Goal: Task Accomplishment & Management: Complete application form

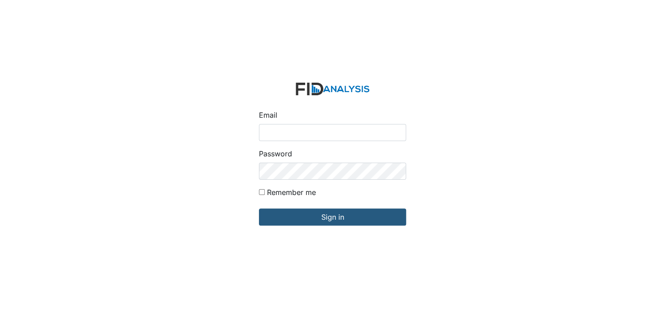
click at [284, 130] on input "Email" at bounding box center [332, 132] width 147 height 17
type input "[EMAIL_ADDRESS][DOMAIN_NAME]"
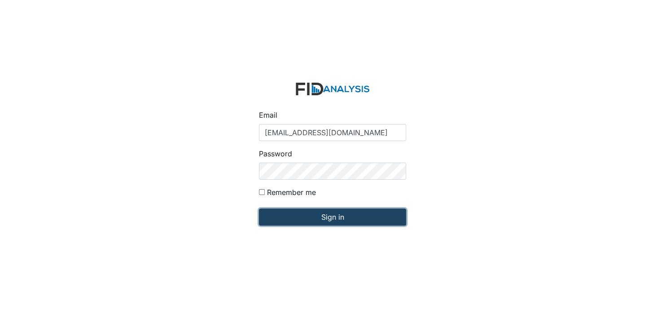
click at [329, 217] on input "Sign in" at bounding box center [332, 216] width 147 height 17
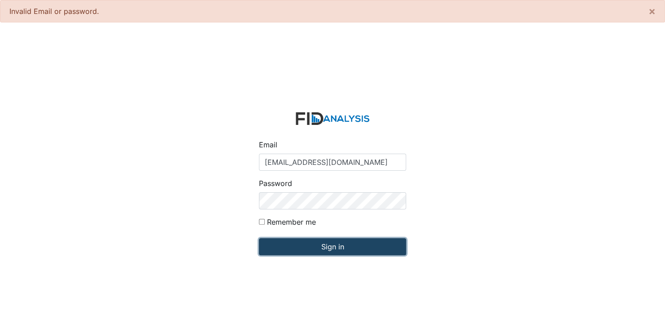
click at [331, 247] on input "Sign in" at bounding box center [332, 246] width 147 height 17
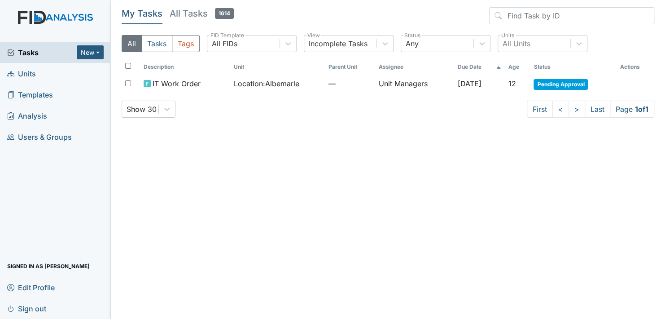
click at [48, 69] on link "Units" at bounding box center [55, 73] width 111 height 21
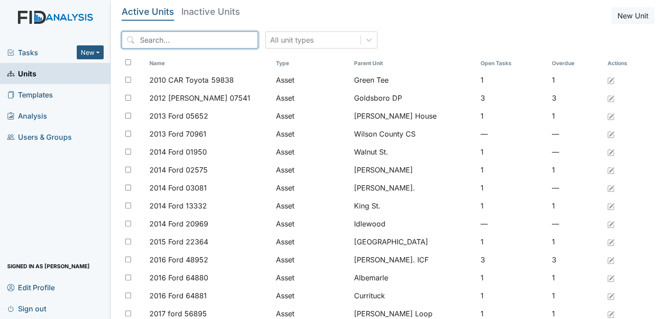
drag, startPoint x: 174, startPoint y: 39, endPoint x: 172, endPoint y: 47, distance: 8.6
click at [174, 39] on input "search" at bounding box center [190, 39] width 136 height 17
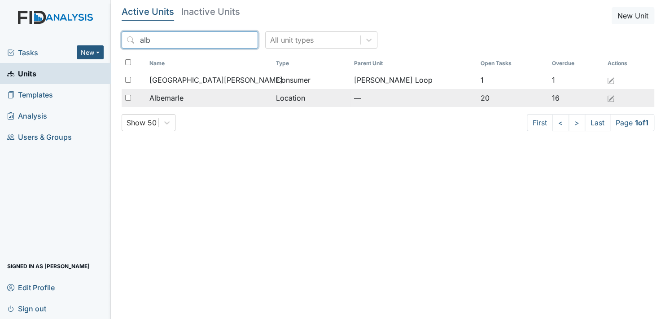
type input "alb"
click at [176, 92] on td "Albemarle" at bounding box center [209, 98] width 126 height 18
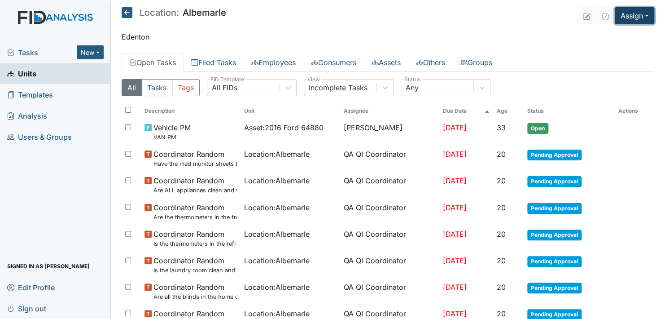
click at [635, 13] on button "Assign" at bounding box center [635, 15] width 40 height 17
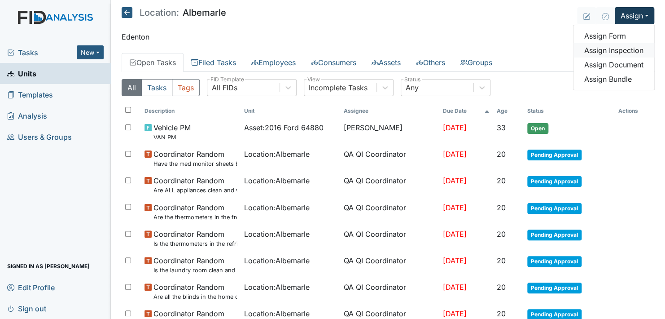
click at [621, 50] on link "Assign Inspection" at bounding box center [614, 50] width 81 height 14
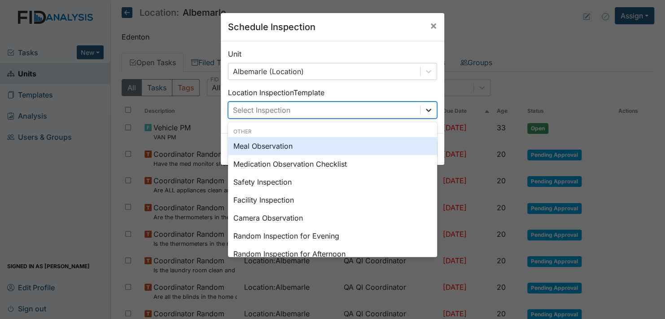
click at [425, 107] on icon at bounding box center [428, 109] width 9 height 9
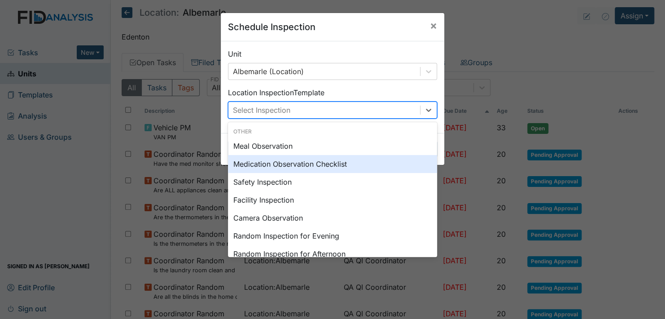
click at [275, 160] on div "Medication Observation Checklist" at bounding box center [332, 164] width 209 height 18
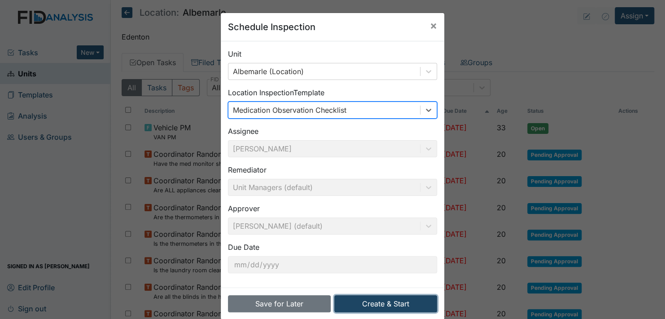
click at [378, 299] on button "Create & Start" at bounding box center [385, 303] width 103 height 17
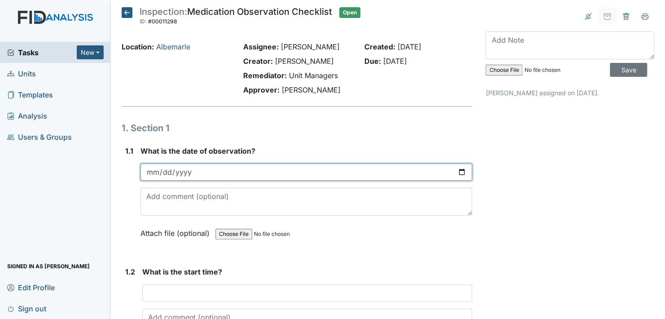
click at [458, 168] on input "date" at bounding box center [307, 171] width 332 height 17
type input "2025-09-22"
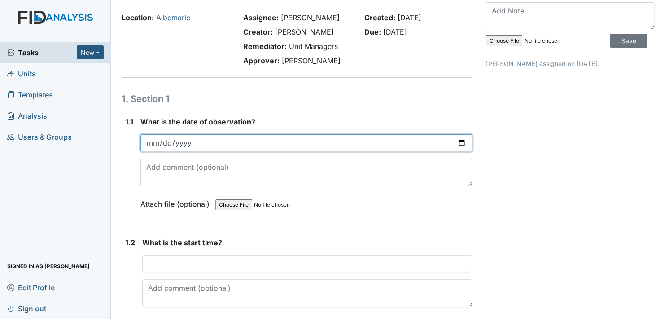
scroll to position [45, 0]
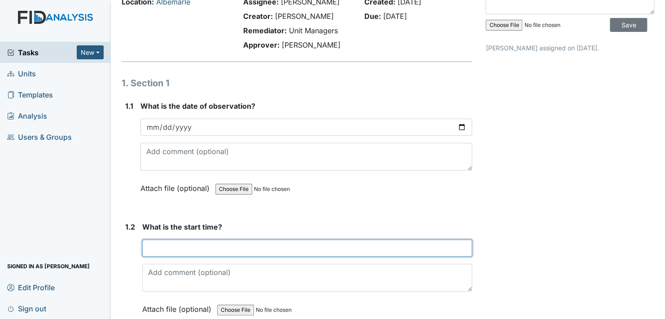
click at [179, 246] on input "text" at bounding box center [307, 247] width 330 height 17
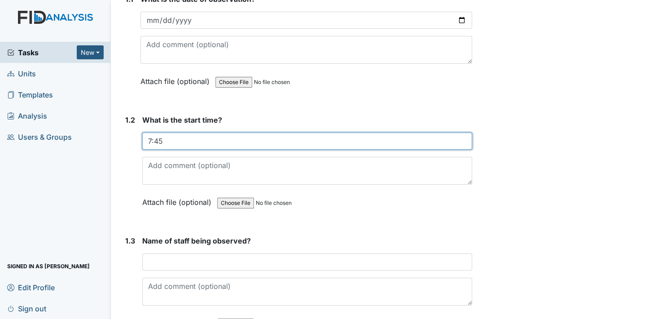
scroll to position [180, 0]
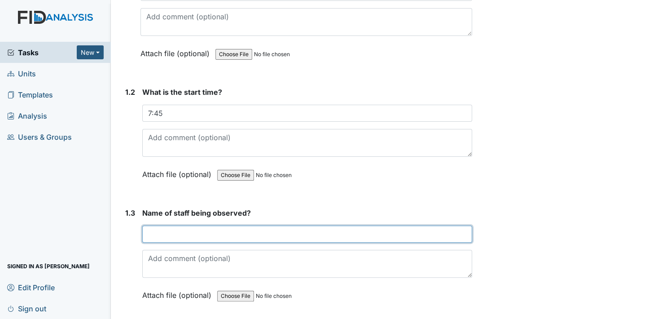
click at [197, 233] on input "text" at bounding box center [307, 233] width 330 height 17
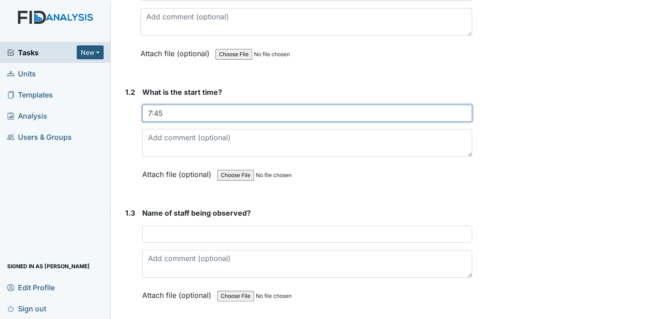
click at [168, 112] on input "7:45" at bounding box center [307, 113] width 330 height 17
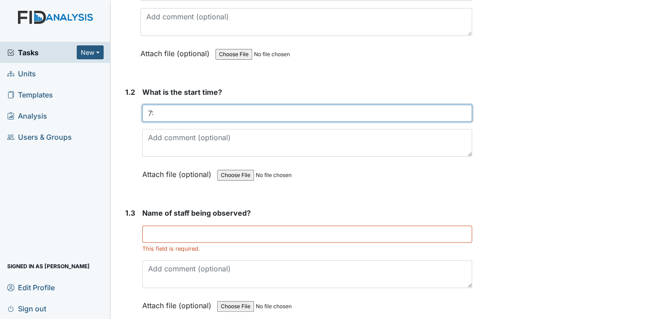
type input "7"
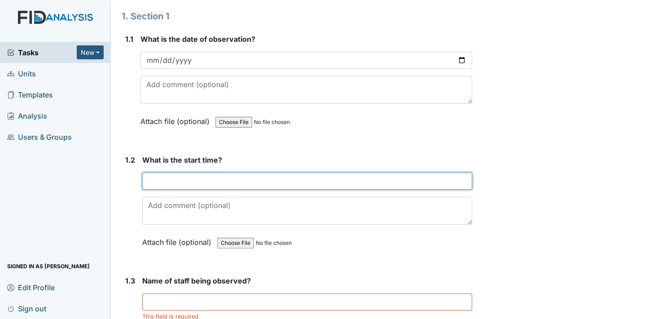
scroll to position [135, 0]
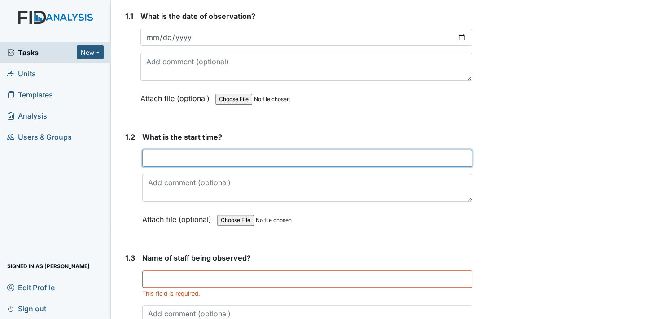
click at [171, 158] on input "text" at bounding box center [307, 157] width 330 height 17
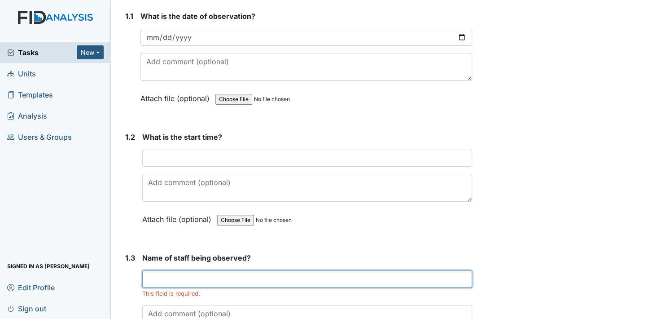
drag, startPoint x: 173, startPoint y: 279, endPoint x: 181, endPoint y: 275, distance: 9.4
click at [175, 278] on div "Name of staff being observed? This field is required. Attach file (optional) Yo…" at bounding box center [307, 307] width 330 height 110
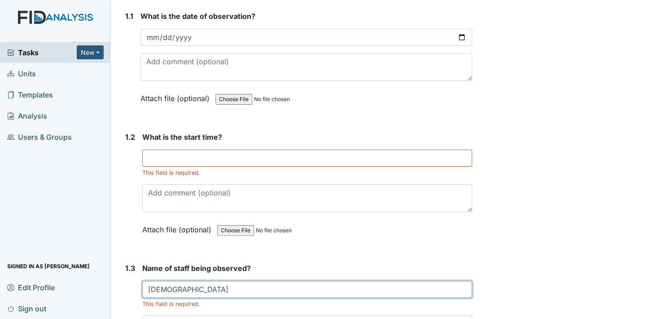
scroll to position [90, 0]
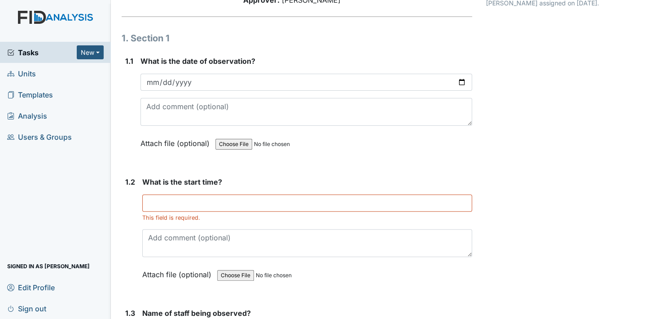
type input "Shanita"
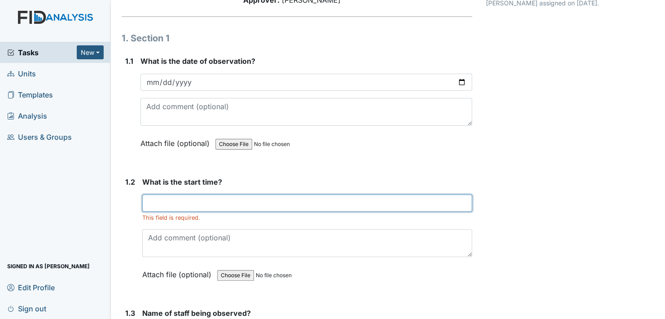
click at [176, 203] on input "text" at bounding box center [307, 202] width 330 height 17
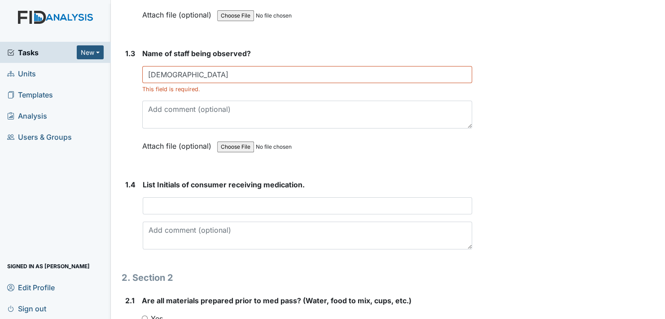
scroll to position [359, 0]
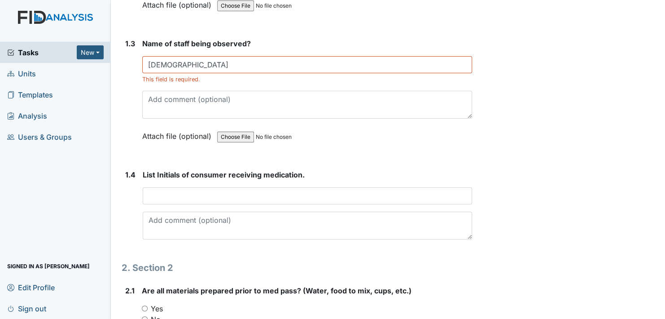
type input "7:10"
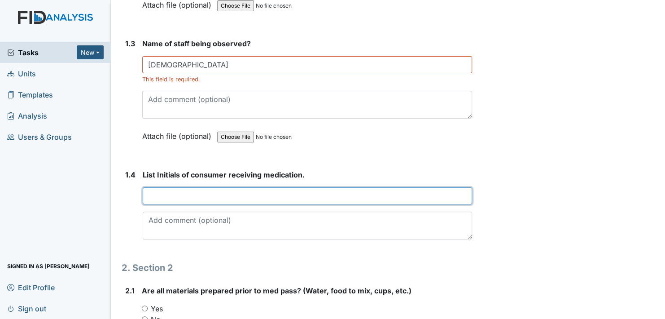
click at [176, 189] on input "text" at bounding box center [307, 195] width 329 height 17
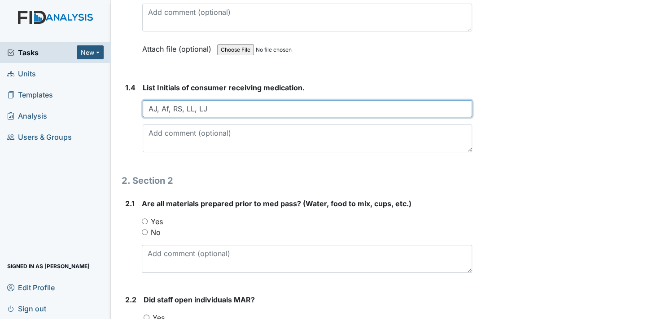
scroll to position [494, 0]
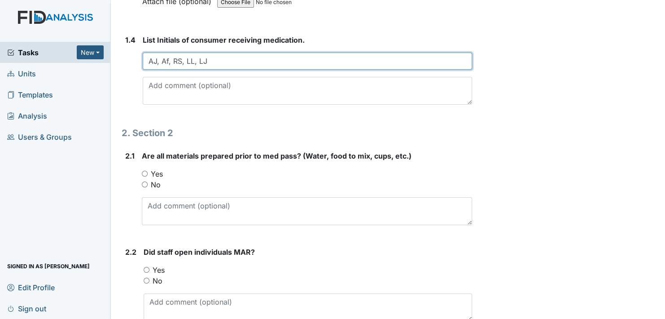
type input "AJ, Af, RS, LL, LJ"
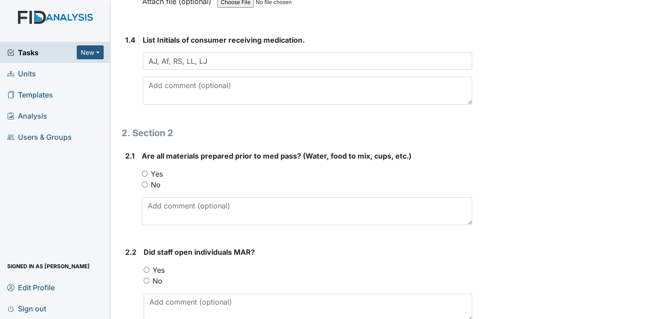
drag, startPoint x: 145, startPoint y: 171, endPoint x: 148, endPoint y: 176, distance: 5.7
click at [145, 172] on input "Yes" at bounding box center [145, 174] width 6 height 6
radio input "true"
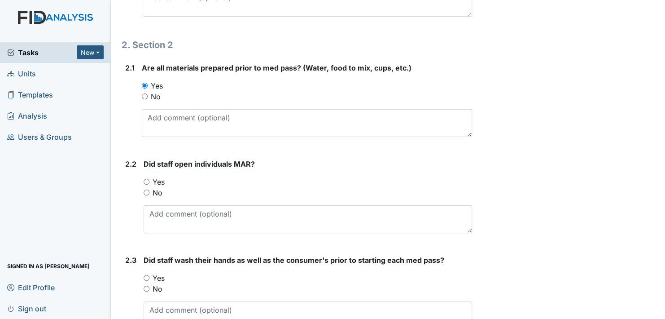
scroll to position [584, 0]
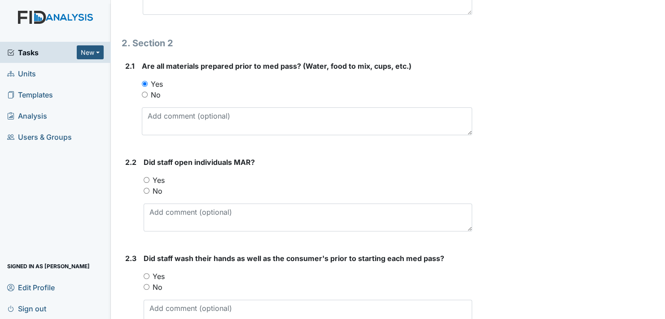
click at [148, 179] on input "Yes" at bounding box center [147, 180] width 6 height 6
radio input "true"
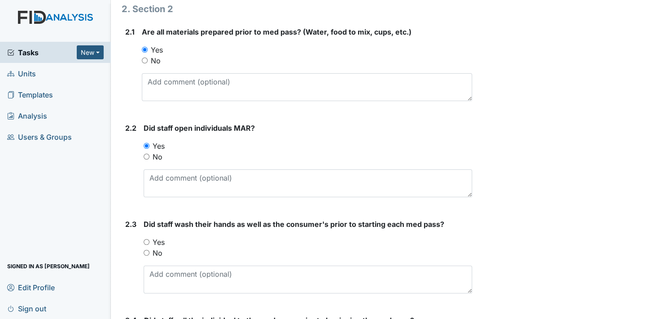
scroll to position [673, 0]
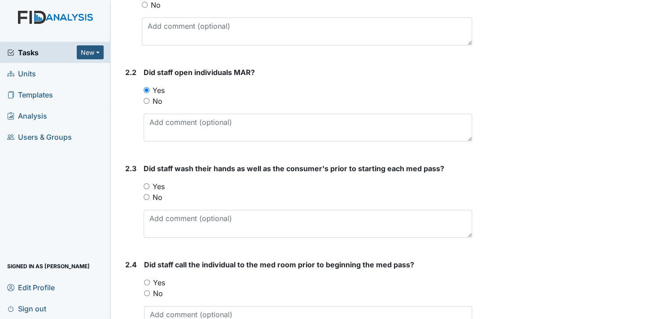
click at [146, 185] on input "Yes" at bounding box center [147, 186] width 6 height 6
radio input "true"
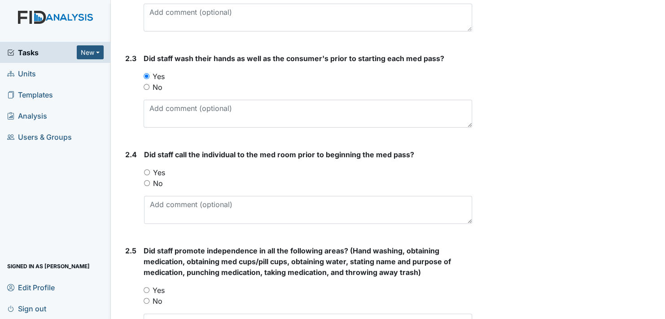
scroll to position [808, 0]
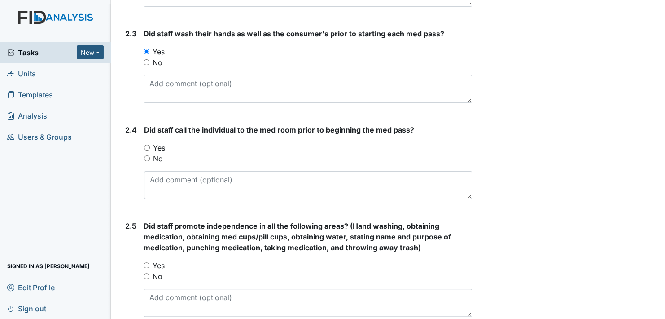
click at [147, 146] on input "Yes" at bounding box center [147, 148] width 6 height 6
radio input "true"
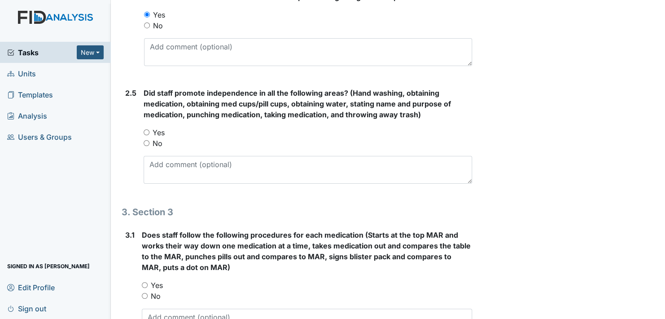
scroll to position [943, 0]
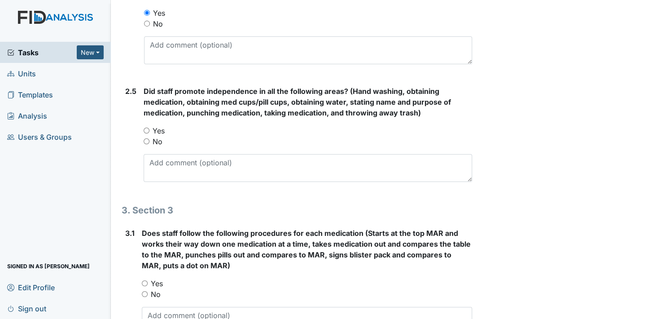
click at [149, 128] on input "Yes" at bounding box center [147, 130] width 6 height 6
radio input "true"
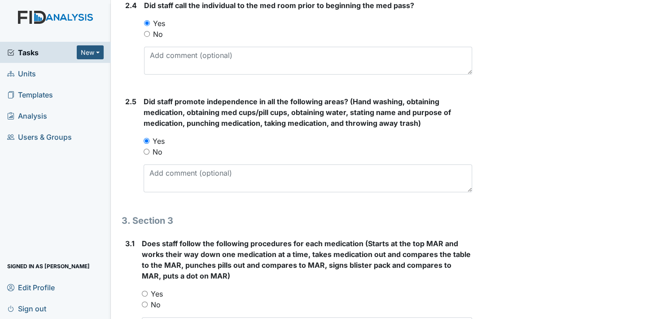
scroll to position [988, 0]
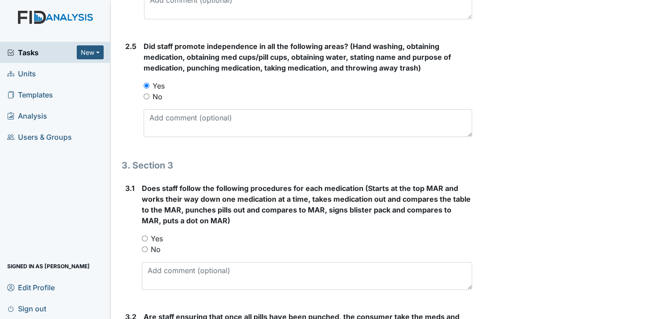
click at [142, 235] on input "Yes" at bounding box center [145, 238] width 6 height 6
radio input "true"
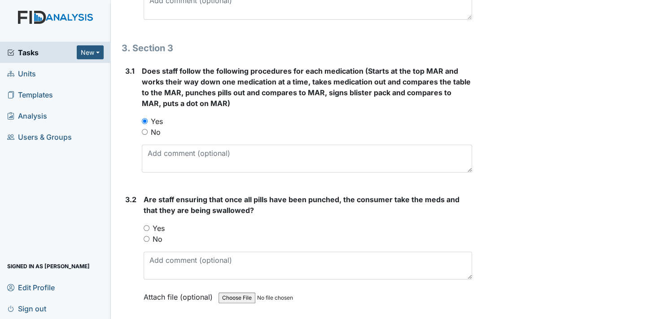
scroll to position [1122, 0]
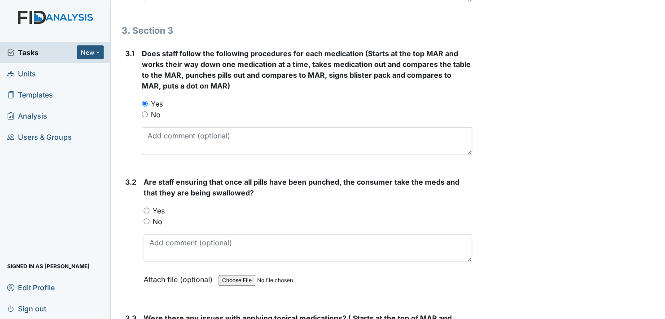
click at [146, 207] on input "Yes" at bounding box center [147, 210] width 6 height 6
radio input "true"
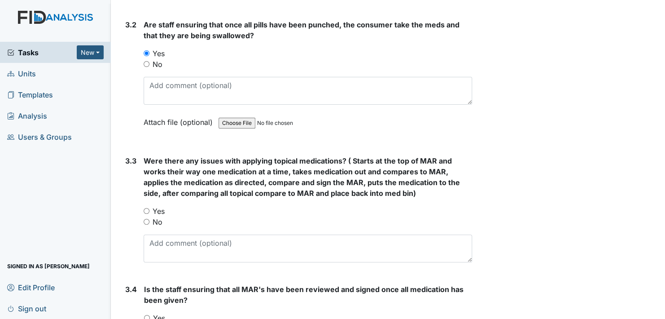
scroll to position [1302, 0]
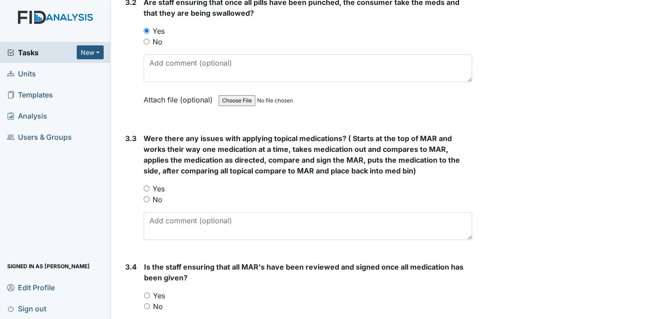
click at [147, 196] on input "No" at bounding box center [147, 199] width 6 height 6
radio input "true"
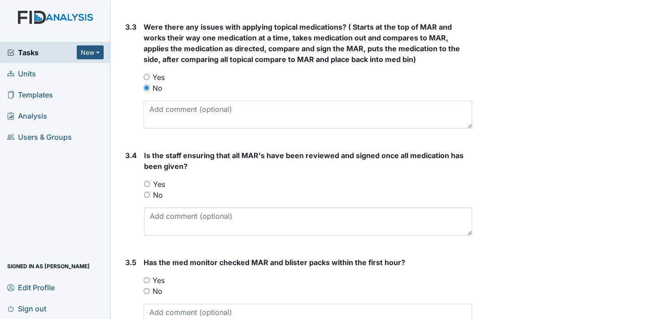
scroll to position [1436, 0]
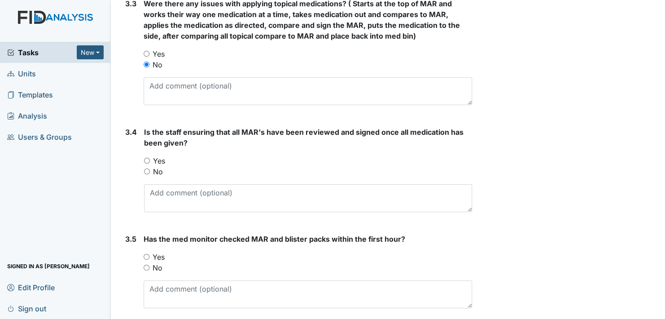
click at [146, 158] on input "Yes" at bounding box center [147, 161] width 6 height 6
radio input "true"
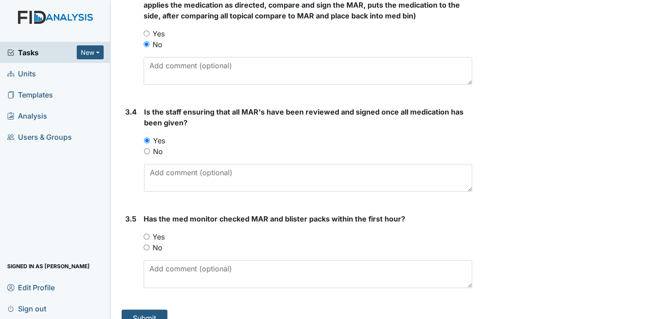
scroll to position [1467, 0]
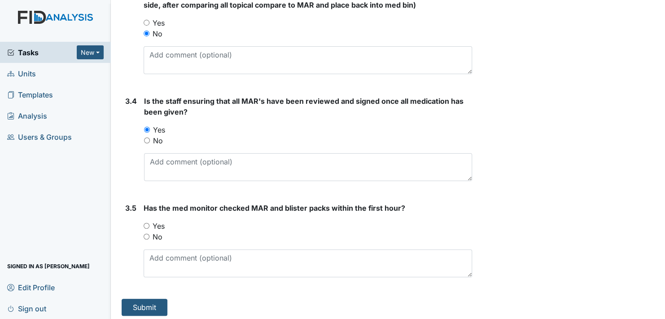
click at [145, 223] on input "Yes" at bounding box center [147, 226] width 6 height 6
radio input "true"
click at [148, 301] on button "Submit" at bounding box center [145, 307] width 46 height 17
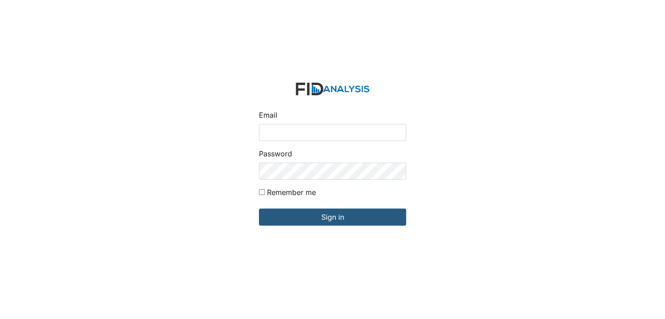
click at [286, 134] on input "Email" at bounding box center [332, 132] width 147 height 17
type input "[EMAIL_ADDRESS][DOMAIN_NAME]"
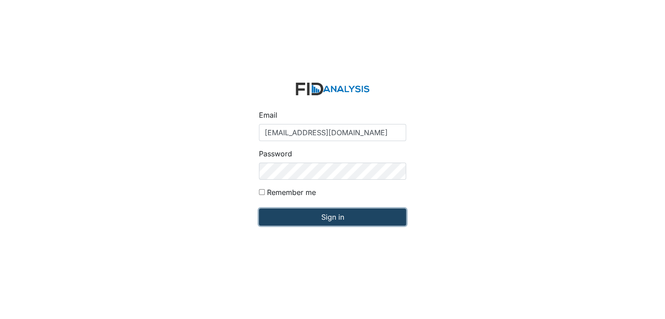
click at [334, 217] on input "Sign in" at bounding box center [332, 216] width 147 height 17
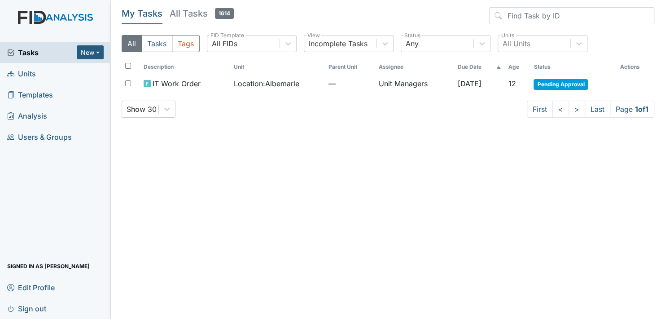
click at [32, 75] on span "Units" at bounding box center [21, 73] width 29 height 14
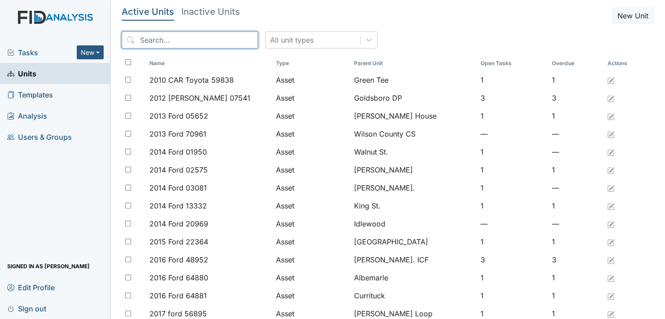
click at [184, 42] on input "search" at bounding box center [190, 39] width 136 height 17
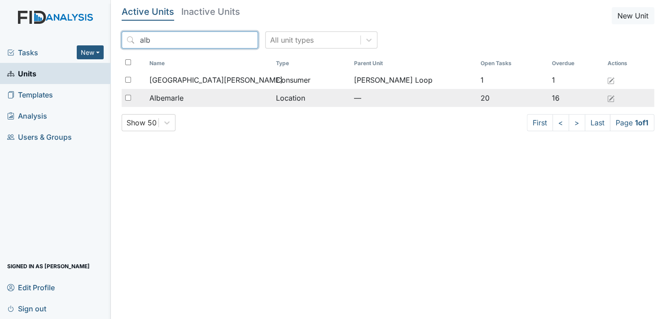
type input "alb"
click at [184, 98] on span "Albemarle" at bounding box center [166, 97] width 34 height 11
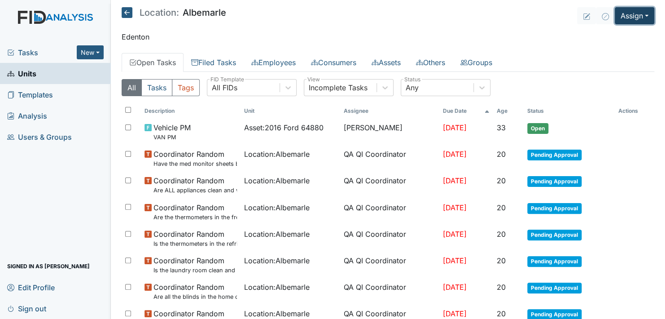
click at [631, 15] on button "Assign" at bounding box center [635, 15] width 40 height 17
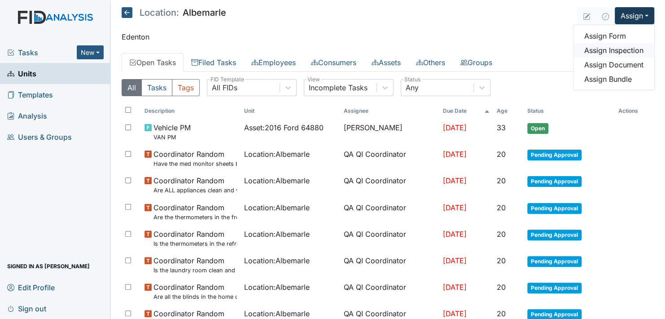
click at [622, 50] on link "Assign Inspection" at bounding box center [614, 50] width 81 height 14
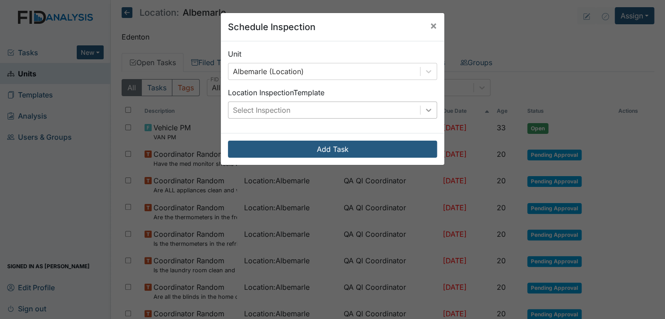
click at [429, 109] on icon at bounding box center [428, 109] width 9 height 9
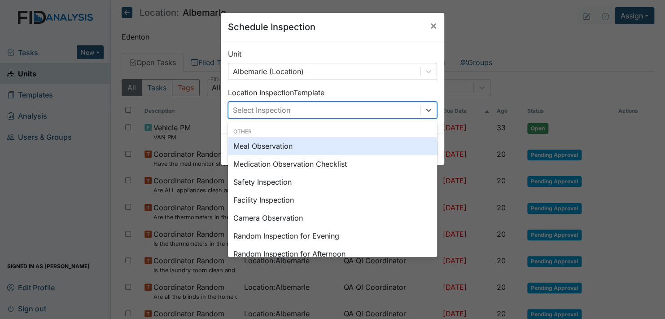
click at [295, 141] on div "Meal Observation" at bounding box center [332, 146] width 209 height 18
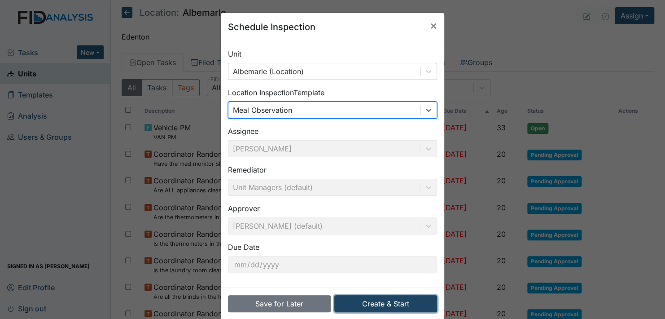
click at [393, 299] on button "Create & Start" at bounding box center [385, 303] width 103 height 17
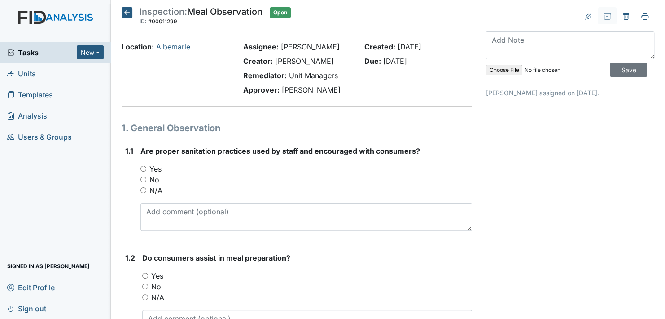
click at [144, 168] on input "Yes" at bounding box center [144, 169] width 6 height 6
radio input "true"
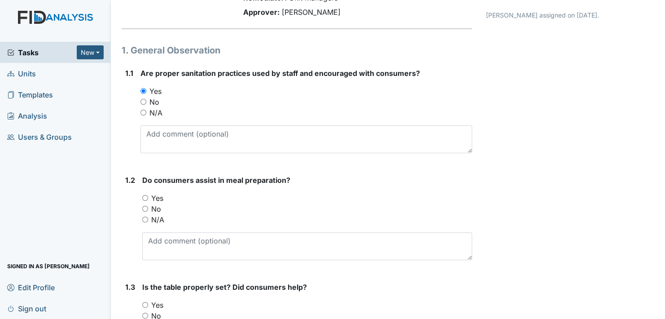
scroll to position [90, 0]
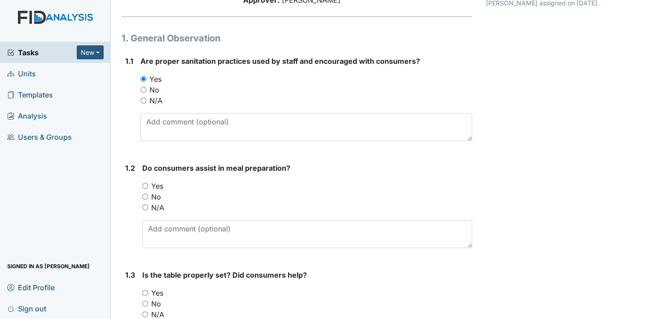
click at [146, 185] on input "Yes" at bounding box center [145, 186] width 6 height 6
radio input "true"
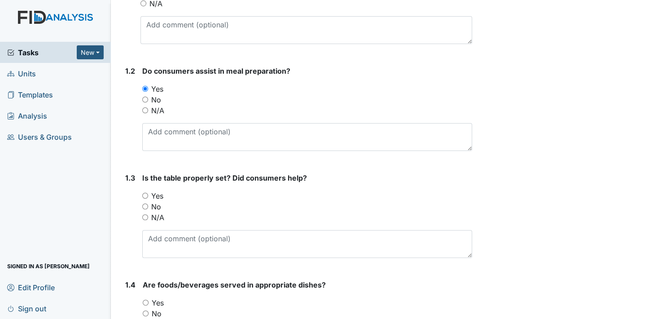
scroll to position [224, 0]
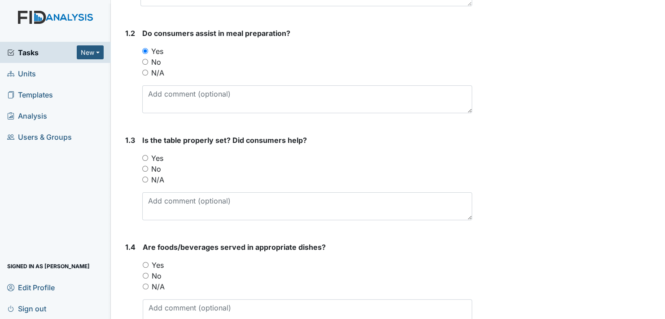
click at [146, 155] on input "Yes" at bounding box center [145, 158] width 6 height 6
radio input "true"
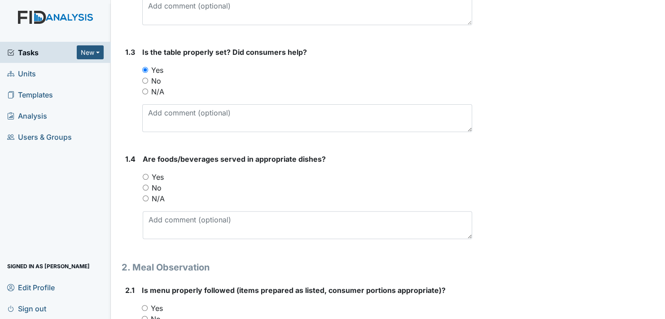
scroll to position [359, 0]
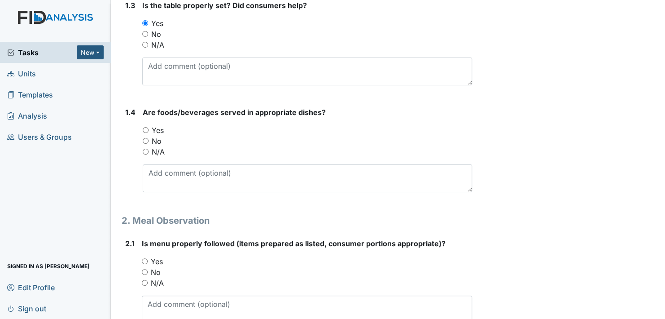
click at [146, 128] on input "Yes" at bounding box center [146, 130] width 6 height 6
radio input "true"
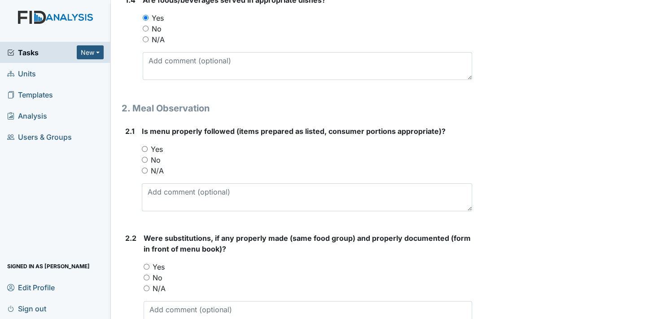
scroll to position [494, 0]
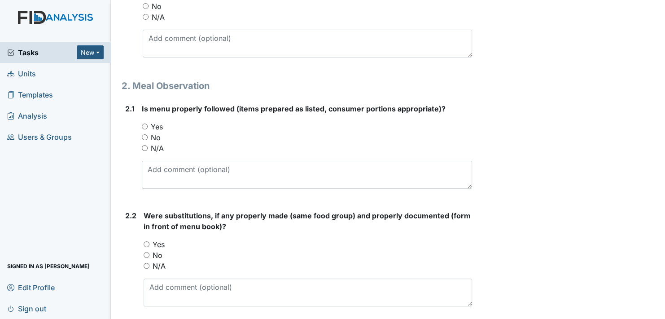
drag, startPoint x: 145, startPoint y: 124, endPoint x: 153, endPoint y: 126, distance: 8.3
click at [145, 124] on input "Yes" at bounding box center [145, 126] width 6 height 6
radio input "true"
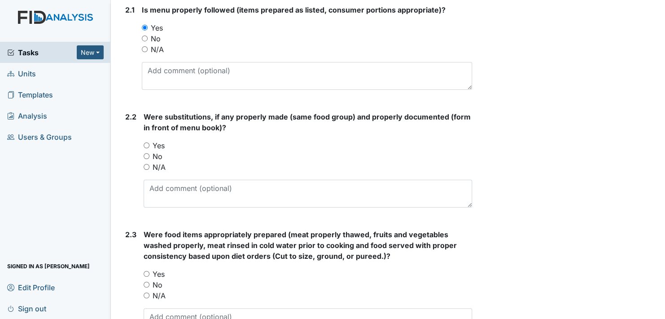
scroll to position [628, 0]
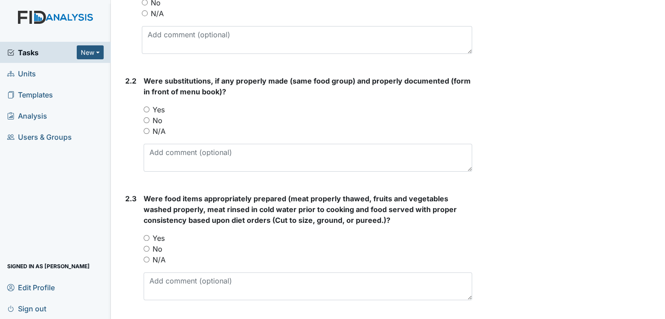
click at [149, 108] on input "Yes" at bounding box center [147, 109] width 6 height 6
radio input "true"
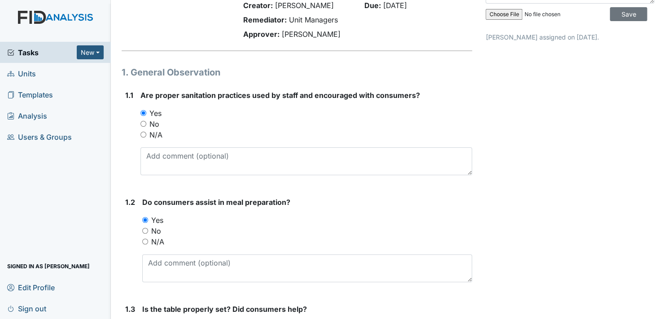
scroll to position [45, 0]
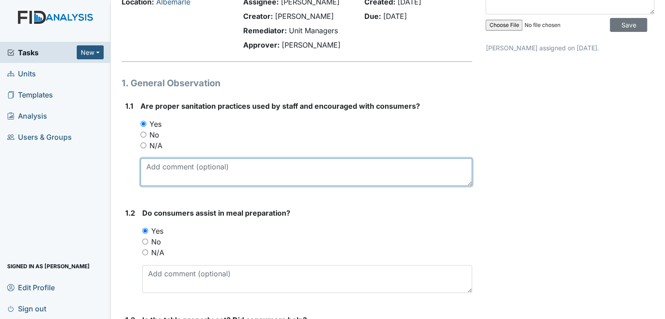
drag, startPoint x: 171, startPoint y: 169, endPoint x: 176, endPoint y: 166, distance: 6.5
click at [172, 170] on textarea at bounding box center [307, 172] width 332 height 28
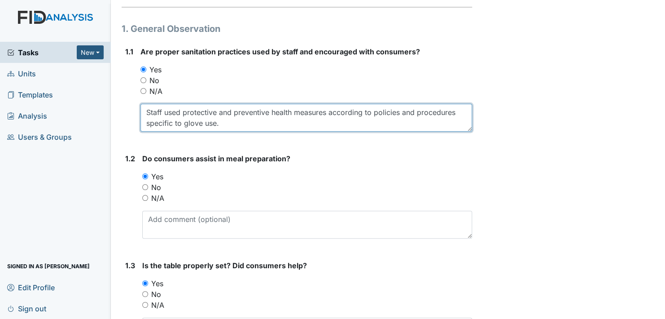
scroll to position [90, 0]
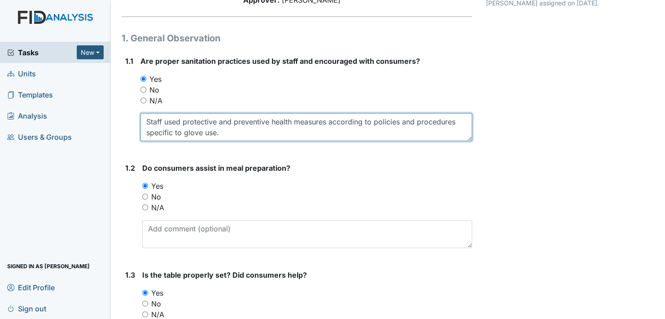
type textarea "Staff used protective and preventive health measures according to policies and …"
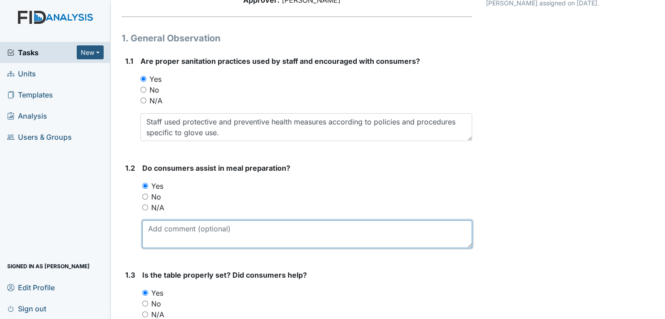
click at [198, 227] on textarea at bounding box center [307, 234] width 330 height 28
type textarea "T"
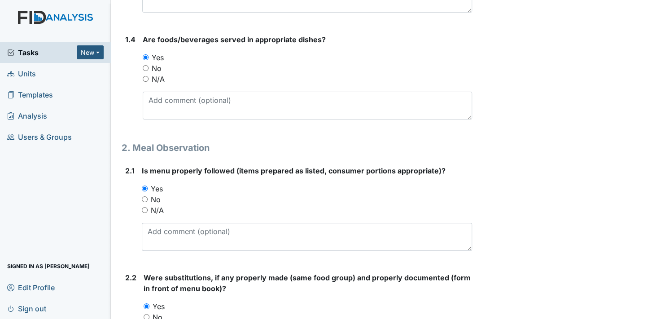
scroll to position [449, 0]
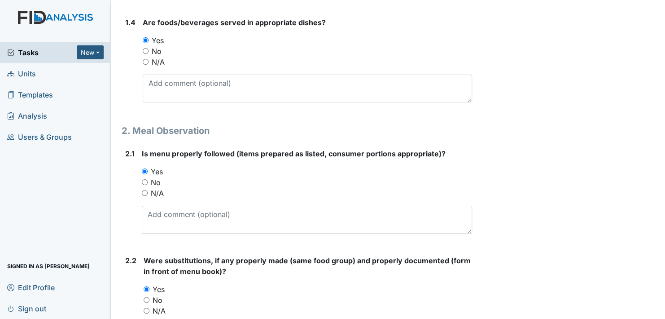
type textarea "Staff encouraged active treatment and promoted independence throughout the meal…"
drag, startPoint x: 148, startPoint y: 308, endPoint x: 158, endPoint y: 313, distance: 11.9
click at [147, 309] on input "N/A" at bounding box center [147, 311] width 6 height 6
radio input "true"
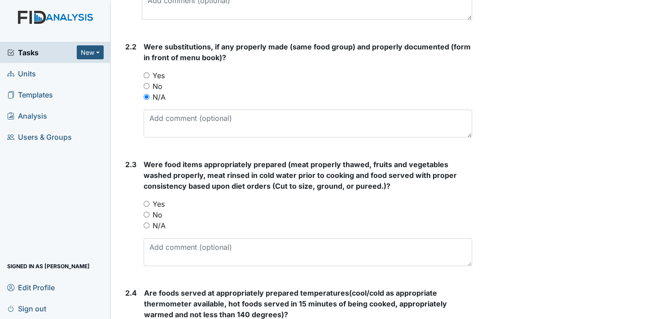
scroll to position [673, 0]
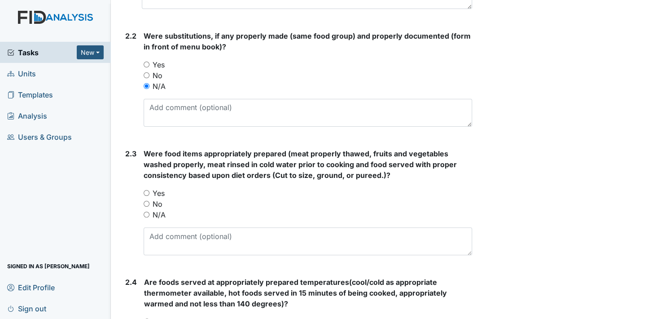
click at [147, 193] on input "Yes" at bounding box center [147, 193] width 6 height 6
radio input "true"
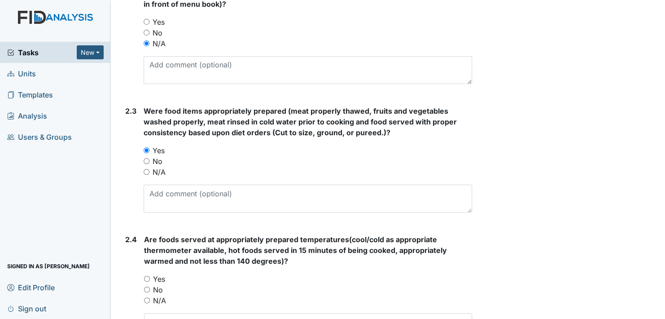
scroll to position [808, 0]
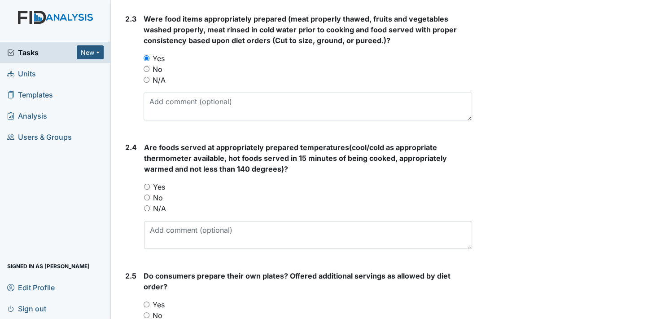
click at [147, 184] on input "Yes" at bounding box center [147, 187] width 6 height 6
radio input "true"
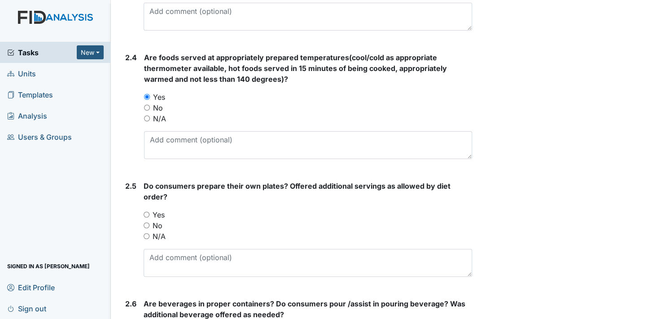
scroll to position [943, 0]
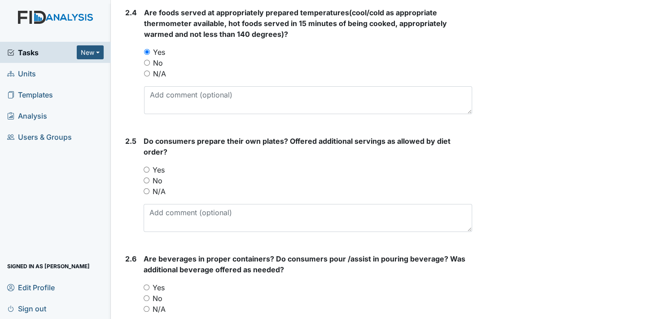
click at [146, 168] on input "Yes" at bounding box center [147, 170] width 6 height 6
radio input "true"
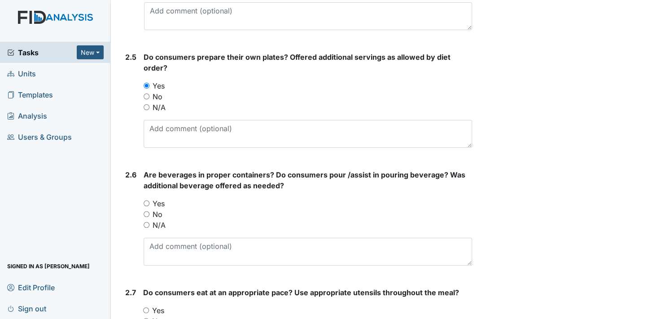
scroll to position [1032, 0]
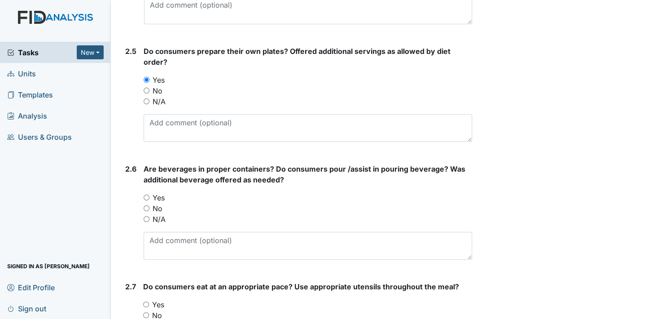
click at [144, 196] on input "Yes" at bounding box center [147, 197] width 6 height 6
radio input "true"
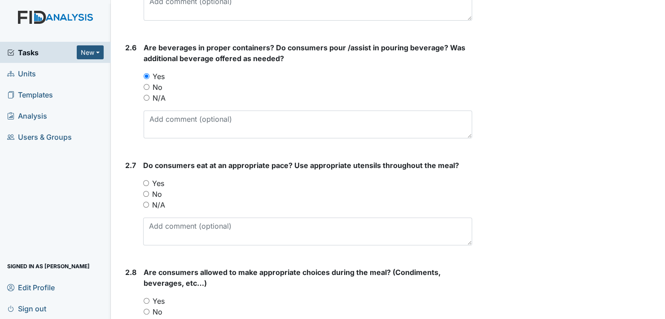
scroll to position [1167, 0]
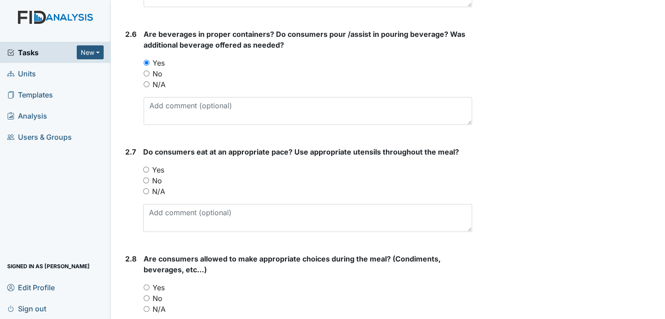
click at [145, 170] on input "Yes" at bounding box center [146, 170] width 6 height 6
radio input "true"
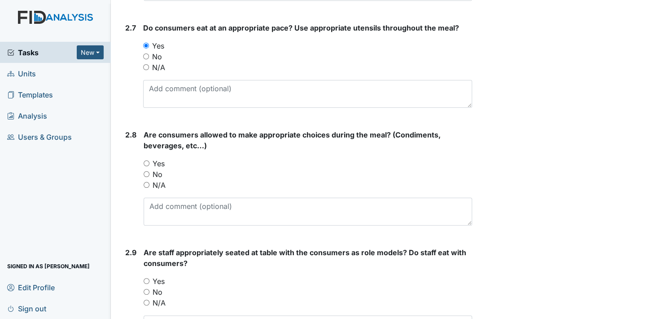
scroll to position [1302, 0]
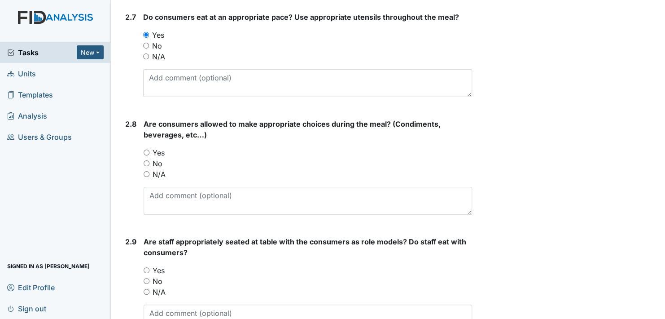
click at [148, 149] on input "Yes" at bounding box center [147, 152] width 6 height 6
radio input "true"
click at [149, 268] on input "Yes" at bounding box center [147, 270] width 6 height 6
radio input "true"
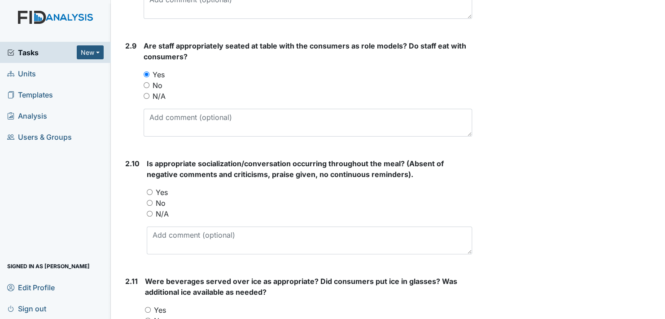
scroll to position [1526, 0]
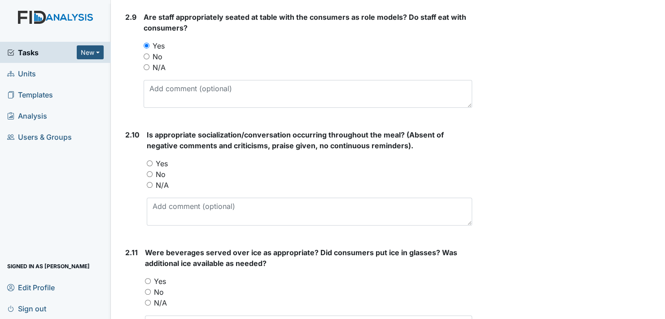
click at [150, 162] on input "Yes" at bounding box center [150, 163] width 6 height 6
radio input "true"
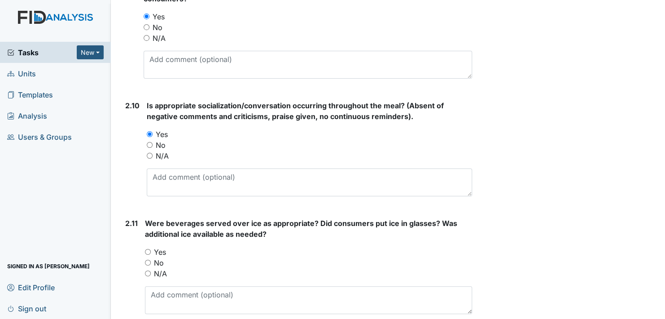
scroll to position [1571, 0]
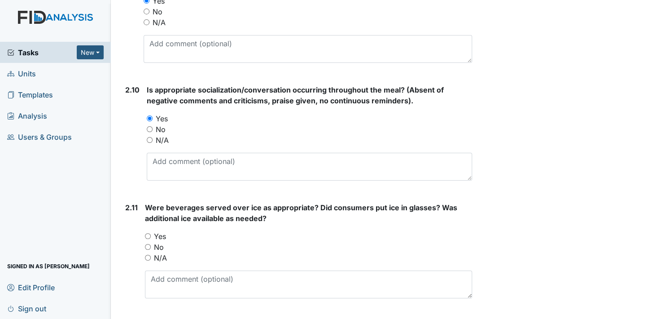
click at [148, 233] on input "Yes" at bounding box center [148, 236] width 6 height 6
radio input "true"
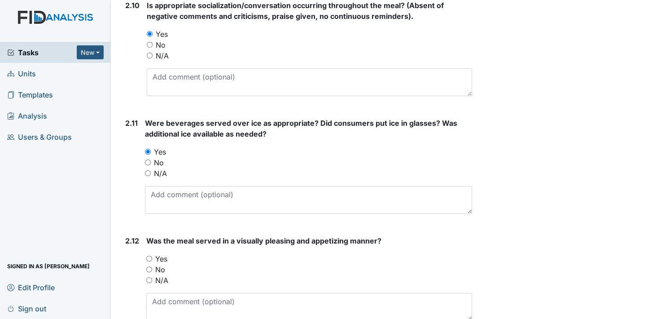
scroll to position [1706, 0]
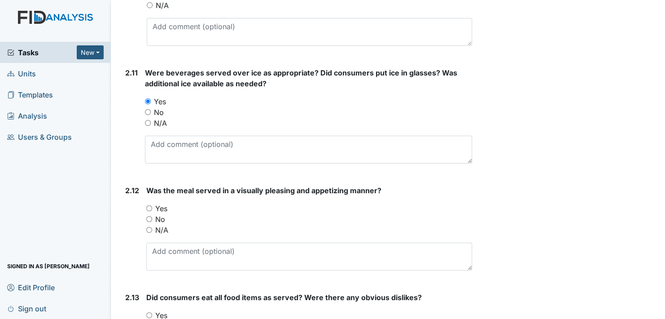
click at [149, 206] on input "Yes" at bounding box center [149, 208] width 6 height 6
radio input "true"
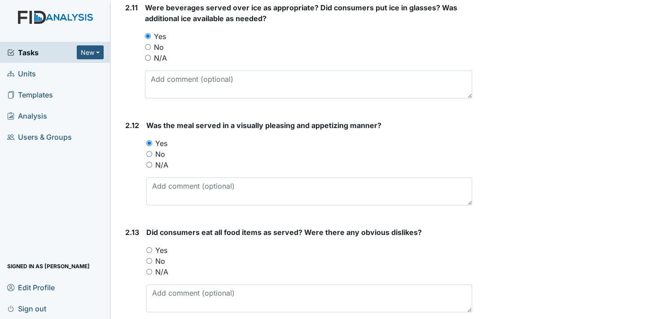
scroll to position [1796, 0]
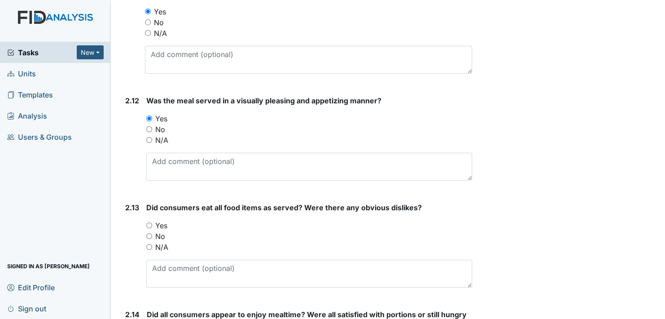
click at [148, 222] on input "Yes" at bounding box center [149, 225] width 6 height 6
radio input "true"
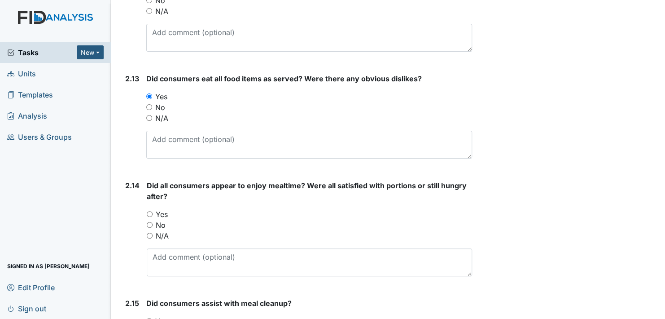
scroll to position [1930, 0]
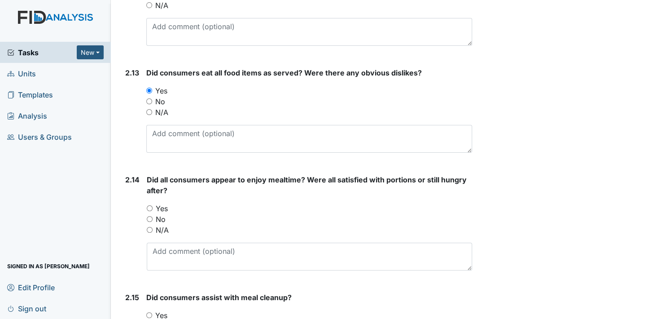
click at [149, 205] on input "Yes" at bounding box center [150, 208] width 6 height 6
radio input "true"
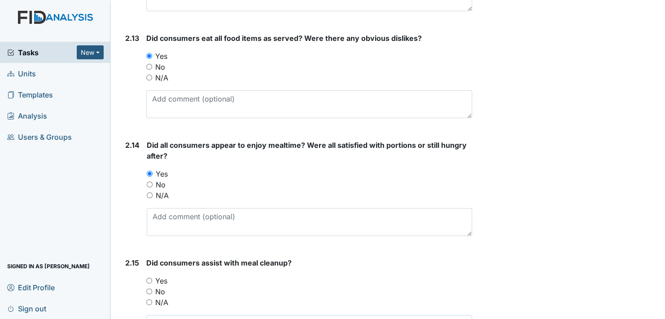
scroll to position [2020, 0]
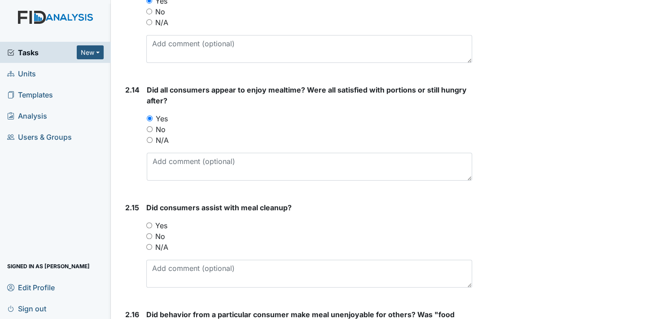
click at [148, 222] on input "Yes" at bounding box center [149, 225] width 6 height 6
radio input "true"
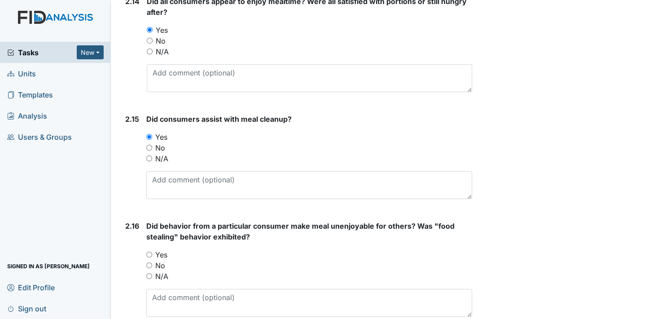
scroll to position [2110, 0]
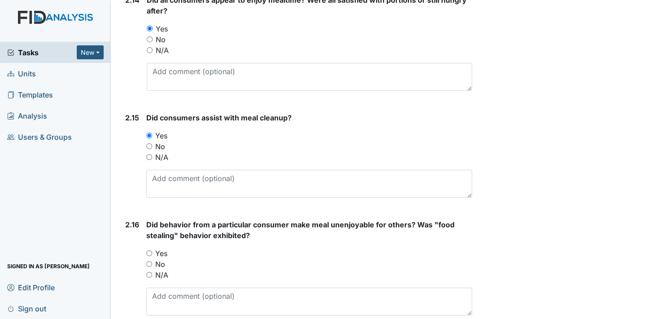
click at [149, 261] on input "No" at bounding box center [149, 264] width 6 height 6
radio input "true"
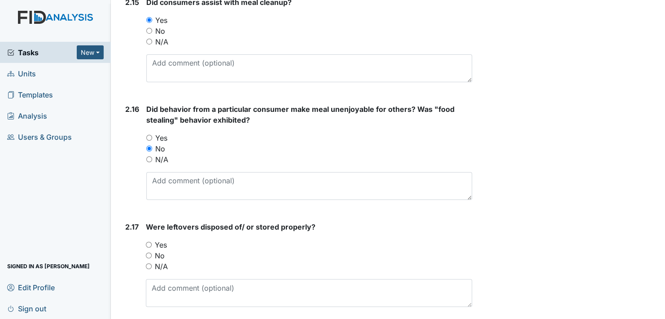
scroll to position [2245, 0]
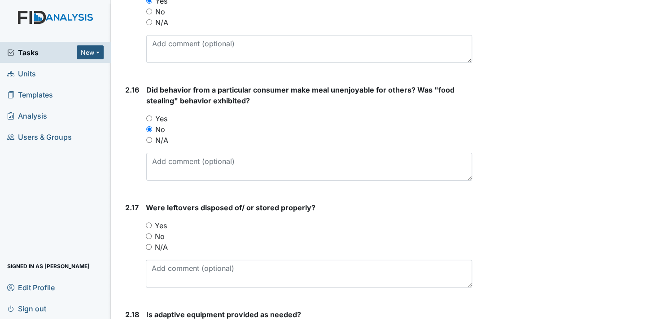
click at [149, 222] on input "Yes" at bounding box center [149, 225] width 6 height 6
radio input "true"
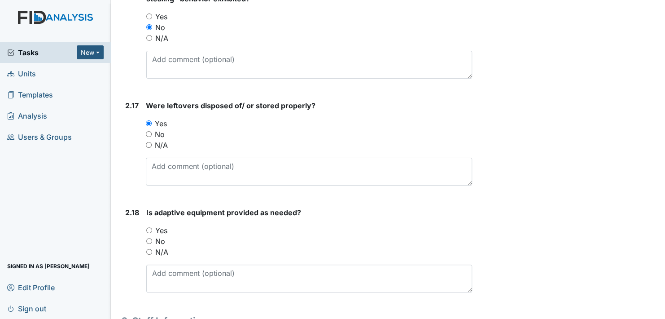
scroll to position [2379, 0]
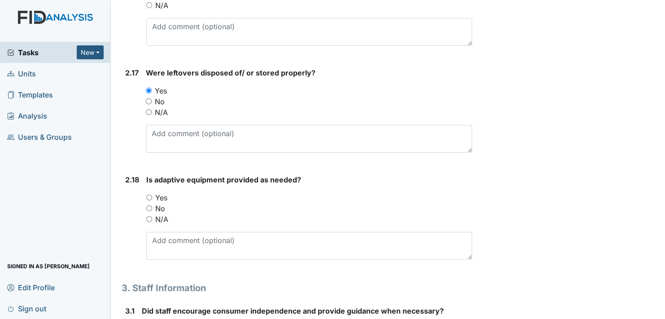
click at [151, 194] on input "Yes" at bounding box center [149, 197] width 6 height 6
radio input "true"
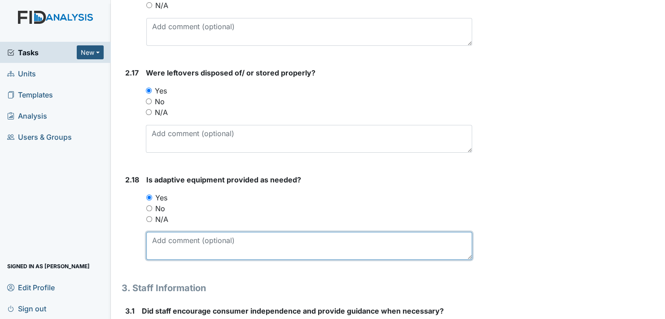
click at [177, 245] on textarea at bounding box center [309, 246] width 326 height 28
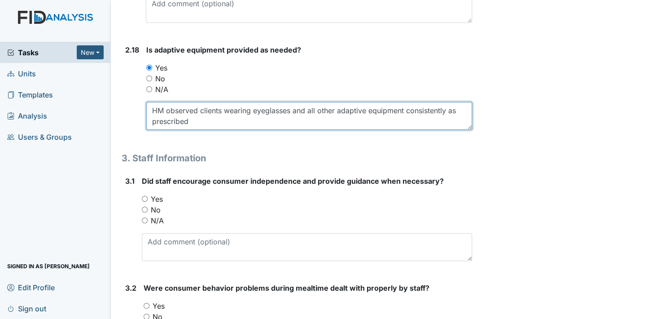
scroll to position [2514, 0]
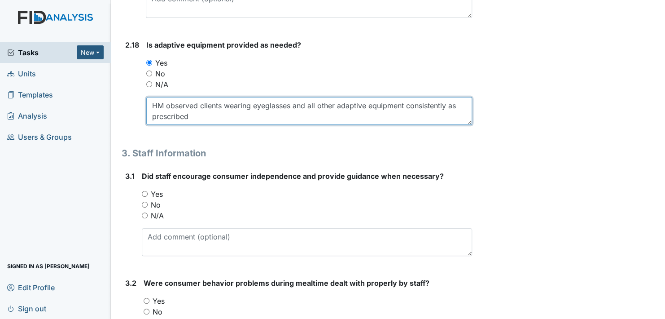
type textarea "HM observed clients wearing eyeglasses and all other adaptive equipment consist…"
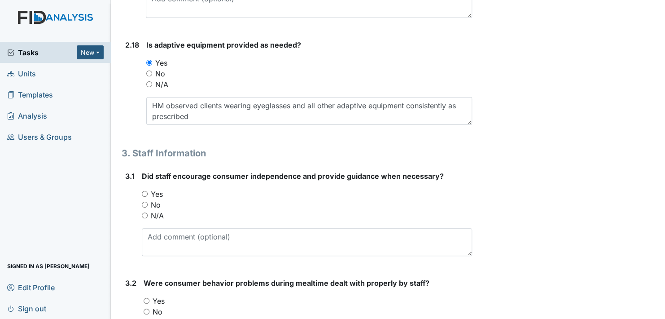
click at [144, 191] on input "Yes" at bounding box center [145, 194] width 6 height 6
radio input "true"
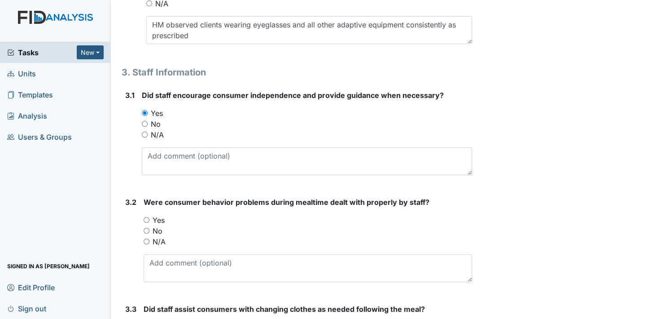
scroll to position [2649, 0]
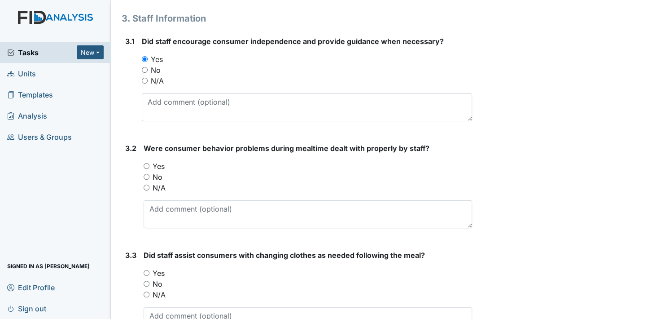
click at [145, 163] on input "Yes" at bounding box center [147, 166] width 6 height 6
radio input "true"
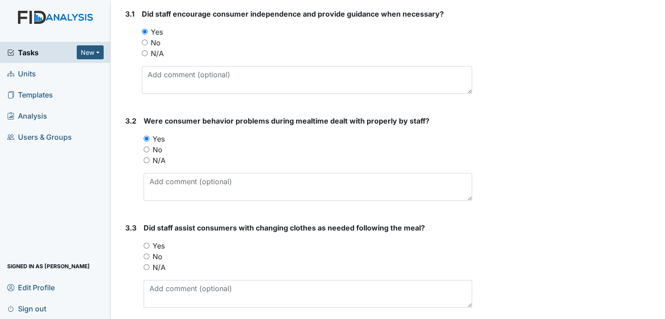
scroll to position [2706, 0]
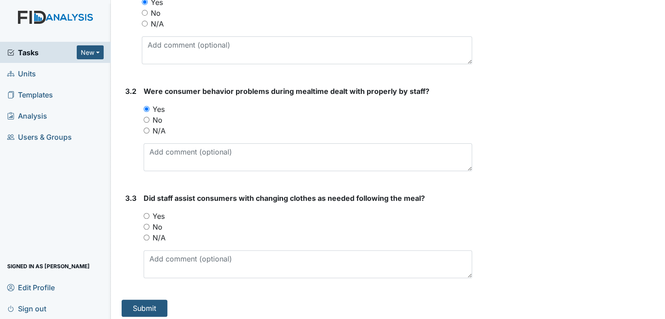
click at [147, 213] on input "Yes" at bounding box center [147, 216] width 6 height 6
radio input "true"
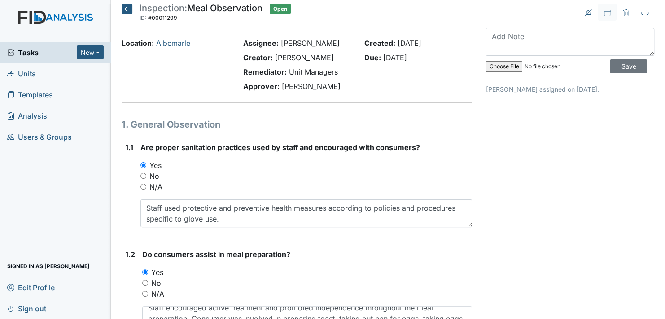
scroll to position [0, 0]
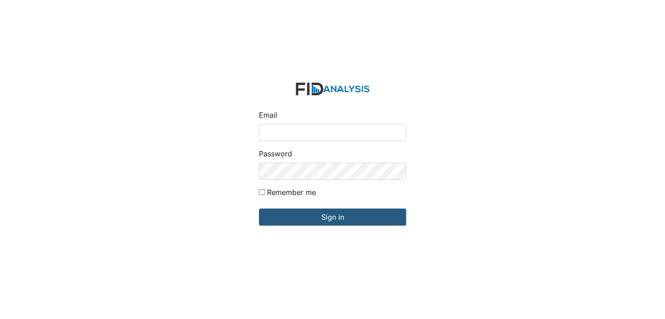
click at [298, 131] on input "Email" at bounding box center [332, 132] width 147 height 17
type input "[EMAIL_ADDRESS][DOMAIN_NAME]"
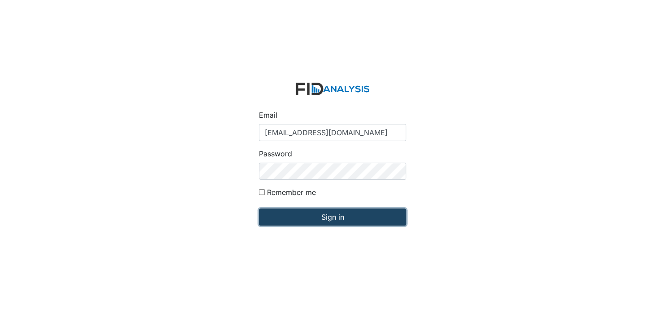
click at [324, 215] on input "Sign in" at bounding box center [332, 216] width 147 height 17
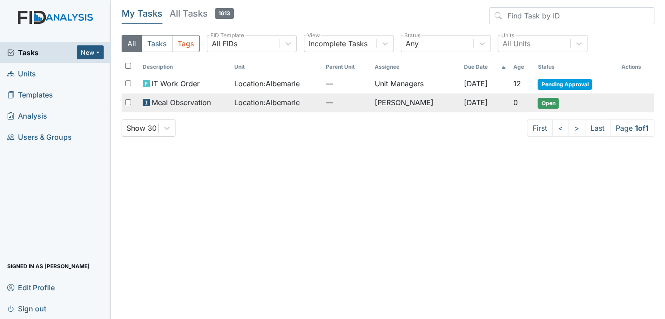
click at [547, 101] on span "Open" at bounding box center [548, 103] width 21 height 11
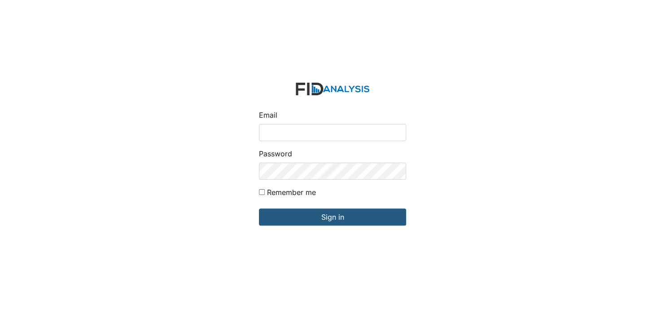
click at [294, 136] on input "Email" at bounding box center [332, 132] width 147 height 17
type input "[EMAIL_ADDRESS][DOMAIN_NAME]"
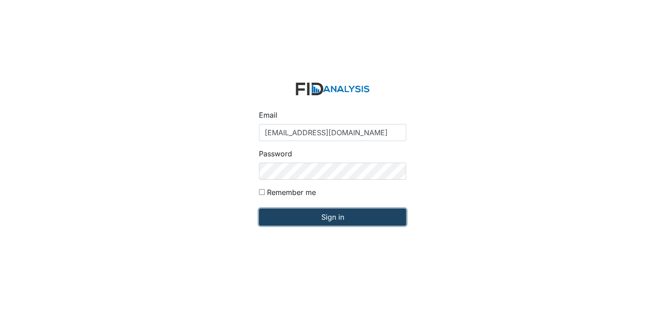
click at [329, 220] on input "Sign in" at bounding box center [332, 216] width 147 height 17
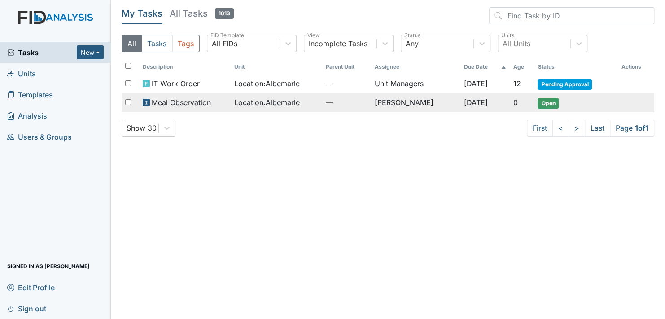
click at [547, 102] on span "Open" at bounding box center [548, 103] width 21 height 11
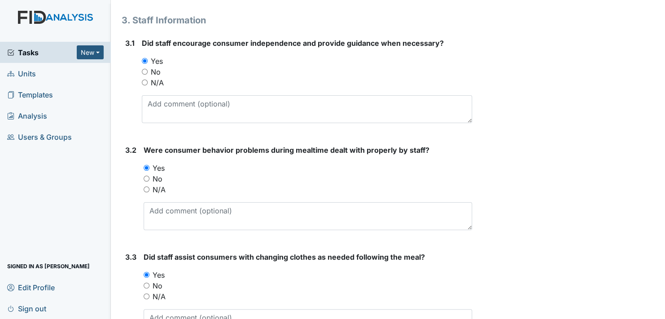
scroll to position [2706, 0]
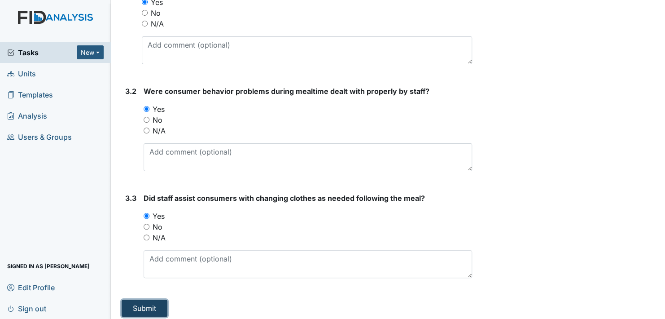
click at [142, 303] on button "Submit" at bounding box center [145, 307] width 46 height 17
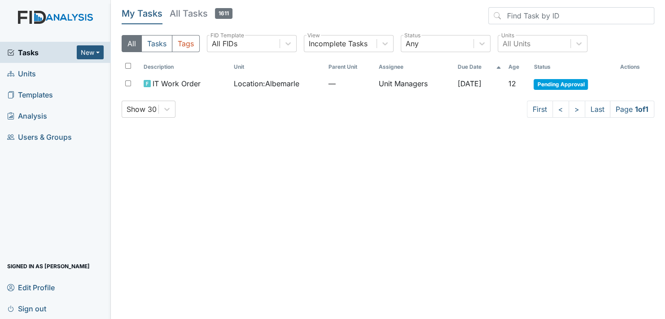
click at [54, 70] on link "Units" at bounding box center [55, 73] width 111 height 21
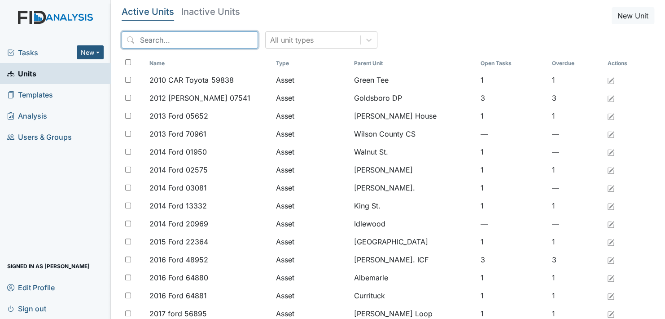
click at [174, 39] on input "search" at bounding box center [190, 39] width 136 height 17
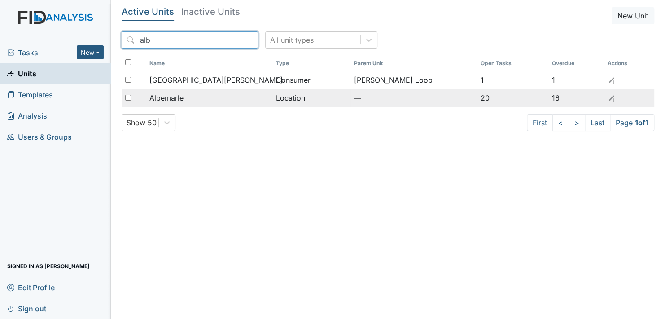
type input "alb"
click at [184, 97] on span "Albemarle" at bounding box center [166, 97] width 34 height 11
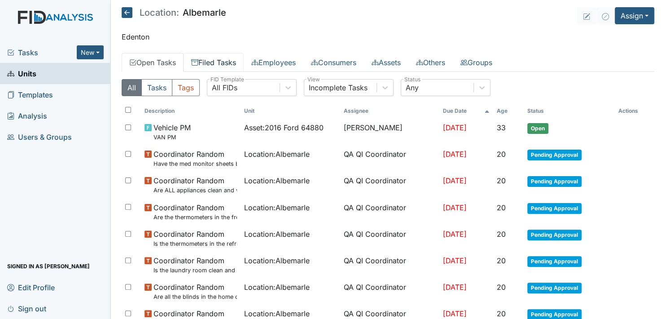
click at [211, 64] on link "Filed Tasks" at bounding box center [214, 62] width 60 height 19
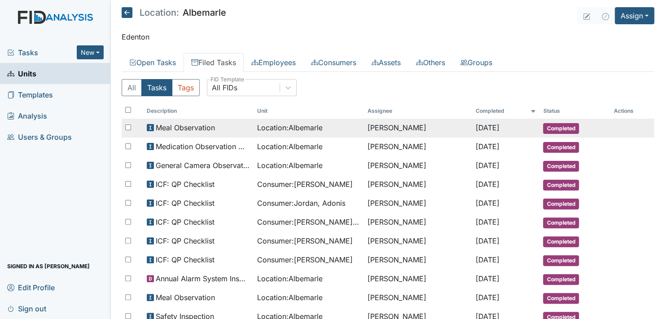
click at [556, 126] on span "Completed" at bounding box center [561, 128] width 36 height 11
